Goal: Find specific page/section: Find specific page/section

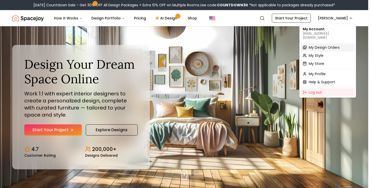
click at [322, 45] on span "My Design Orders" at bounding box center [323, 47] width 31 height 5
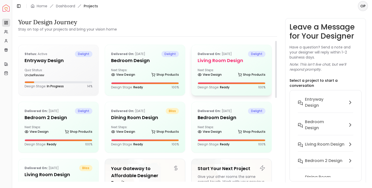
click at [223, 73] on div "Next Steps: View Design Shop Products" at bounding box center [231, 73] width 68 height 10
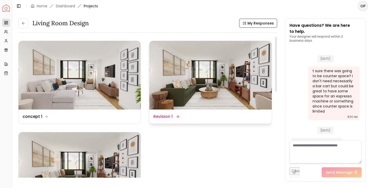
scroll to position [1010, 0]
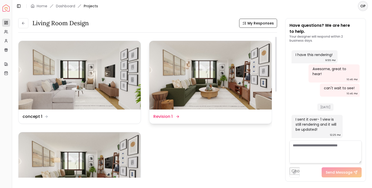
click at [205, 67] on img at bounding box center [210, 75] width 122 height 69
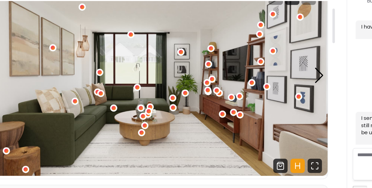
scroll to position [18, 0]
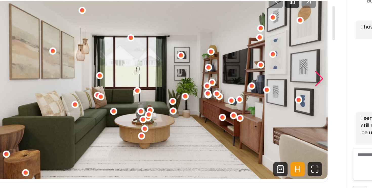
click at [264, 94] on div "Next slide" at bounding box center [265, 95] width 7 height 11
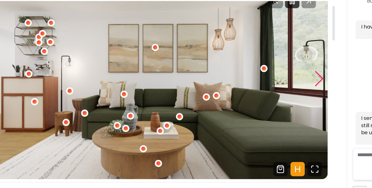
click at [264, 94] on div "Next slide" at bounding box center [265, 95] width 7 height 11
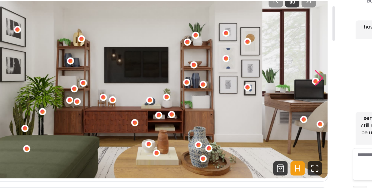
scroll to position [19, 0]
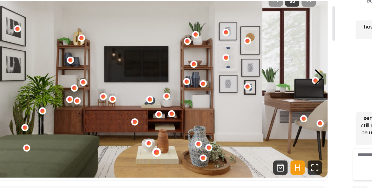
click at [151, 147] on div "3 / 6" at bounding box center [151, 148] width 4 height 4
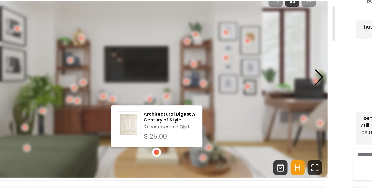
click at [151, 147] on div "3 / 6" at bounding box center [151, 148] width 4 height 4
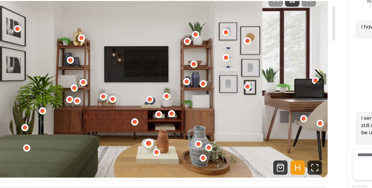
click at [145, 140] on div "3 / 6" at bounding box center [145, 142] width 4 height 4
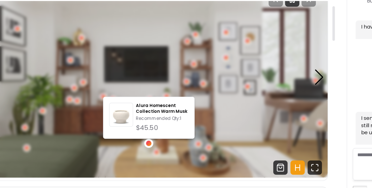
click at [145, 140] on div "3 / 6" at bounding box center [145, 142] width 4 height 4
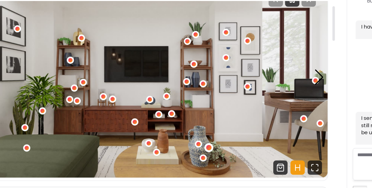
click at [188, 145] on div "3 / 6" at bounding box center [188, 145] width 4 height 4
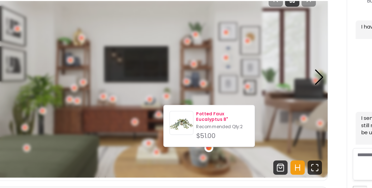
scroll to position [13, 0]
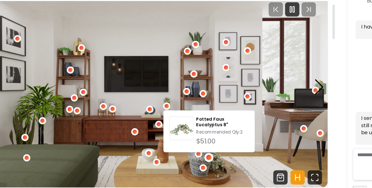
click at [136, 101] on img "3 / 6" at bounding box center [144, 101] width 253 height 142
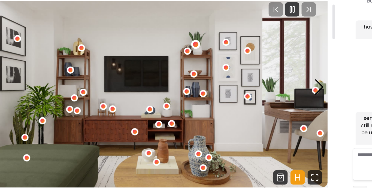
click at [177, 70] on div "3 / 6" at bounding box center [178, 71] width 4 height 4
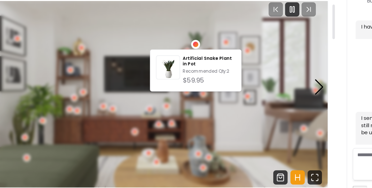
click at [179, 73] on div "3 / 6" at bounding box center [178, 71] width 4 height 4
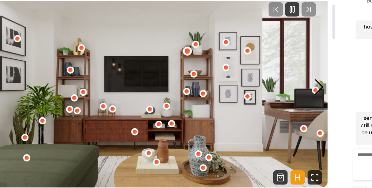
click at [173, 75] on div "3 / 6" at bounding box center [172, 76] width 4 height 4
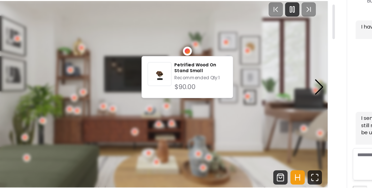
click at [172, 75] on div "3 / 6" at bounding box center [172, 76] width 4 height 4
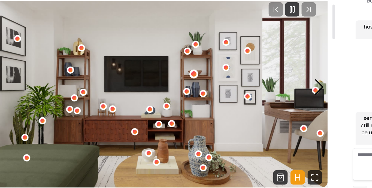
click at [178, 91] on div "3 / 6" at bounding box center [177, 92] width 4 height 4
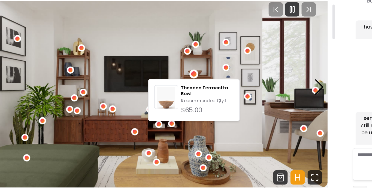
click at [185, 135] on img "3 / 6" at bounding box center [144, 101] width 253 height 142
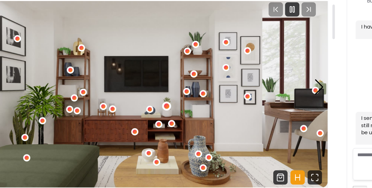
click at [157, 114] on div "3 / 6" at bounding box center [158, 115] width 4 height 4
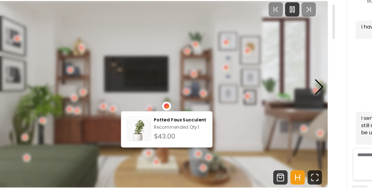
click at [157, 114] on div "3 / 6" at bounding box center [158, 115] width 4 height 4
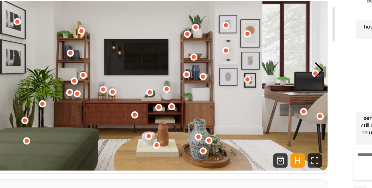
scroll to position [28, 0]
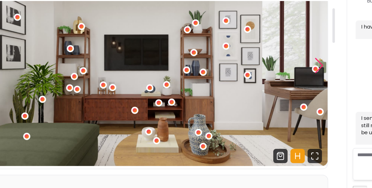
click at [267, 85] on div "Next slide" at bounding box center [265, 86] width 7 height 11
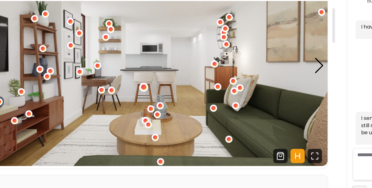
click at [141, 103] on div "4 / 6" at bounding box center [142, 102] width 4 height 4
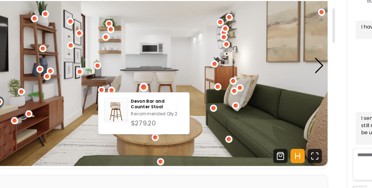
click at [162, 91] on img "4 / 6" at bounding box center [144, 86] width 253 height 142
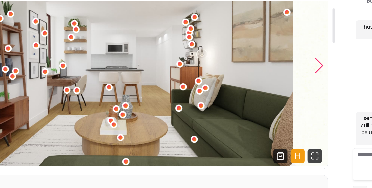
click at [265, 86] on div "Next slide" at bounding box center [265, 86] width 7 height 11
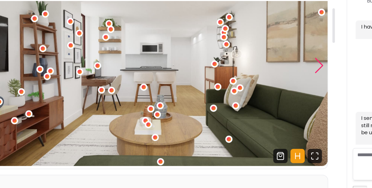
click at [265, 86] on div "Next slide" at bounding box center [265, 86] width 7 height 11
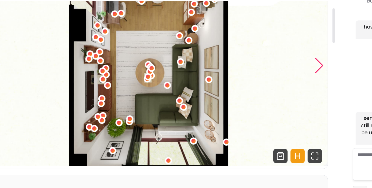
click at [265, 86] on div "Next slide" at bounding box center [265, 86] width 7 height 11
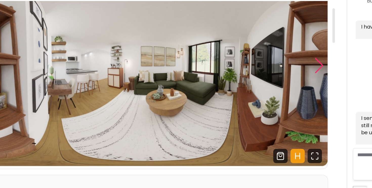
click at [265, 86] on div "Next slide" at bounding box center [265, 86] width 7 height 11
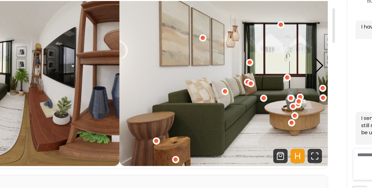
click at [197, 64] on img "1 / 6" at bounding box center [250, 86] width 253 height 142
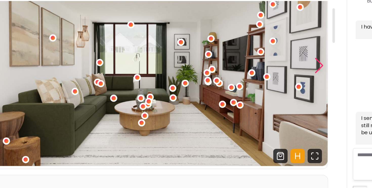
click at [268, 84] on div "Next slide" at bounding box center [265, 86] width 7 height 11
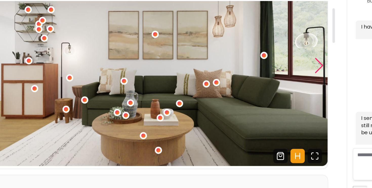
click at [268, 84] on div "Next slide" at bounding box center [265, 86] width 7 height 11
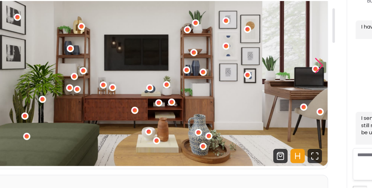
click at [268, 84] on div "Next slide" at bounding box center [265, 86] width 7 height 11
